Goal: Navigation & Orientation: Find specific page/section

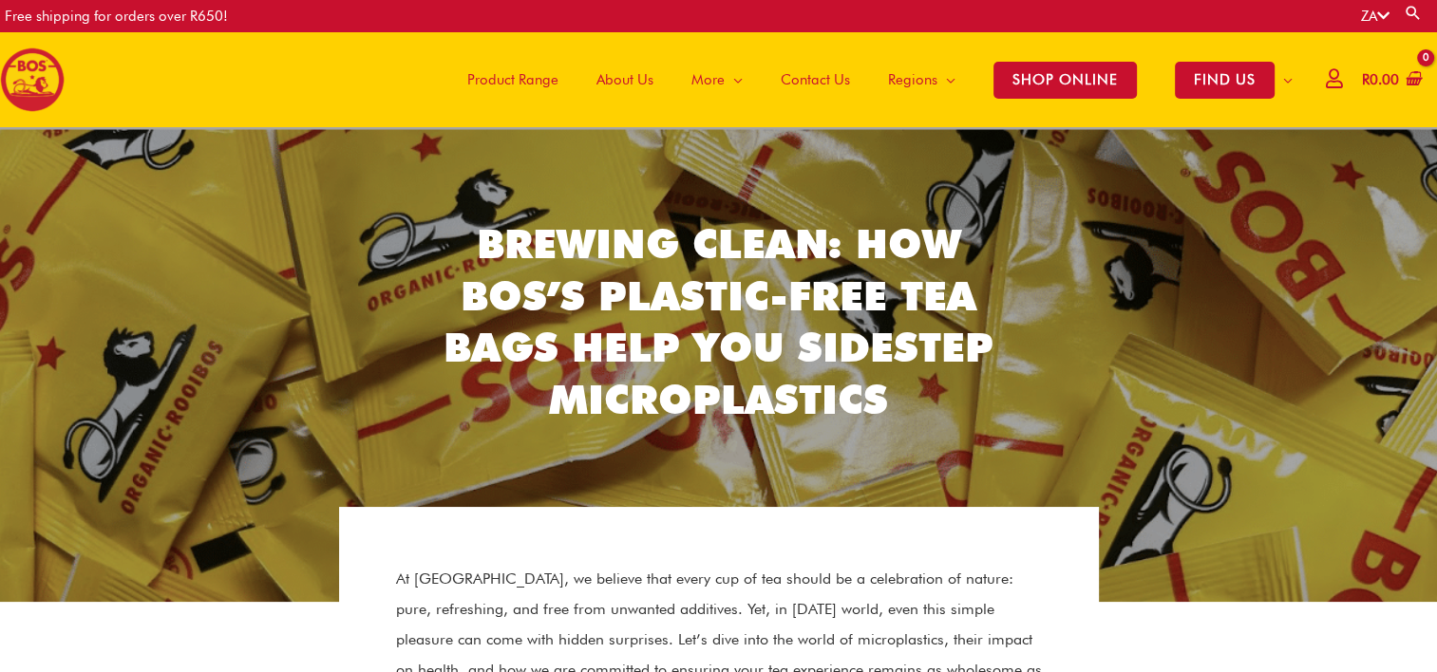
click at [1381, 15] on icon at bounding box center [1383, 16] width 12 height 14
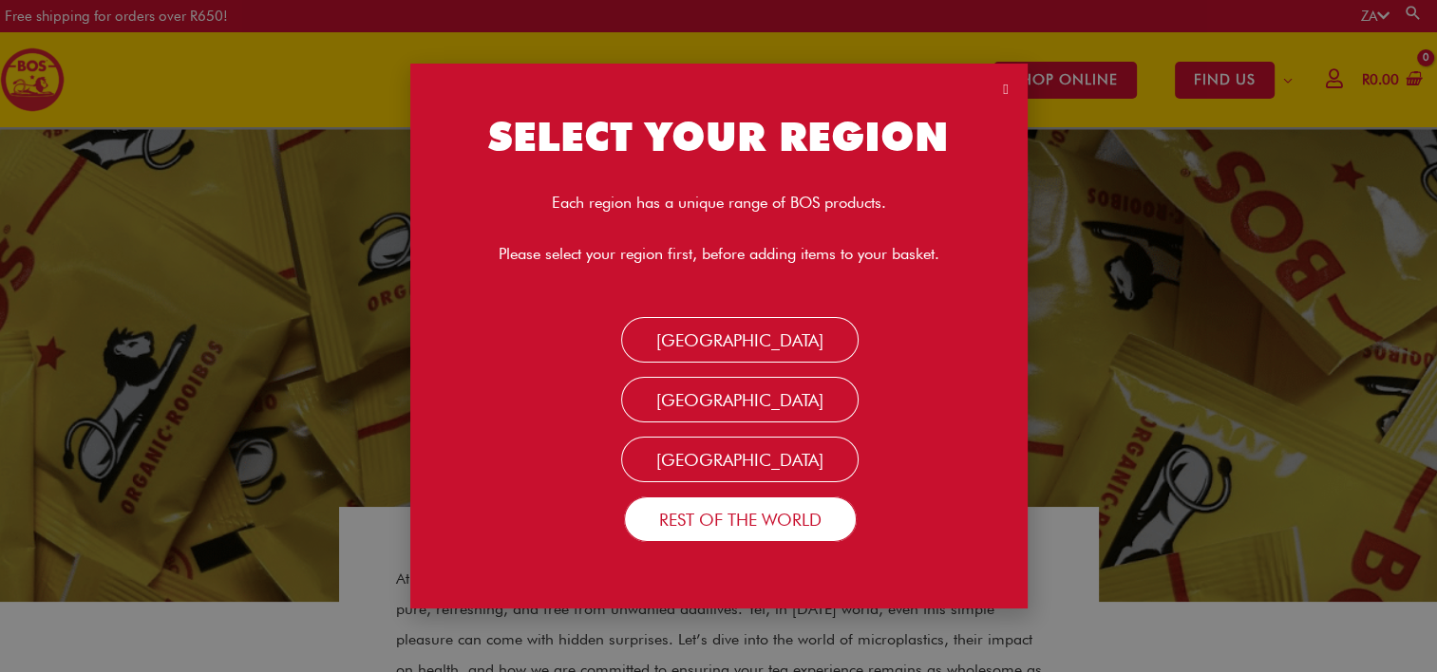
click at [772, 524] on link "Rest Of the World" at bounding box center [740, 520] width 233 height 46
